Goal: Task Accomplishment & Management: Use online tool/utility

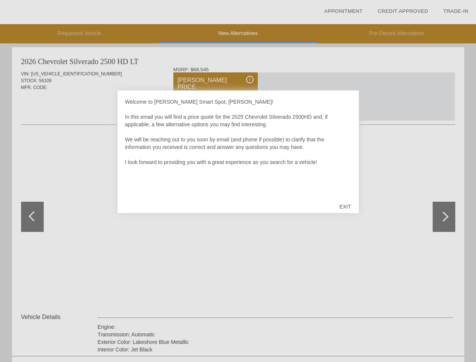
click at [343, 11] on link "Appointment" at bounding box center [343, 11] width 38 height 6
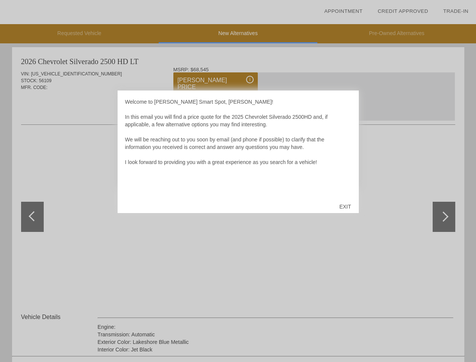
click at [345, 207] on div "EXIT" at bounding box center [345, 206] width 27 height 23
